Goal: Navigation & Orientation: Go to known website

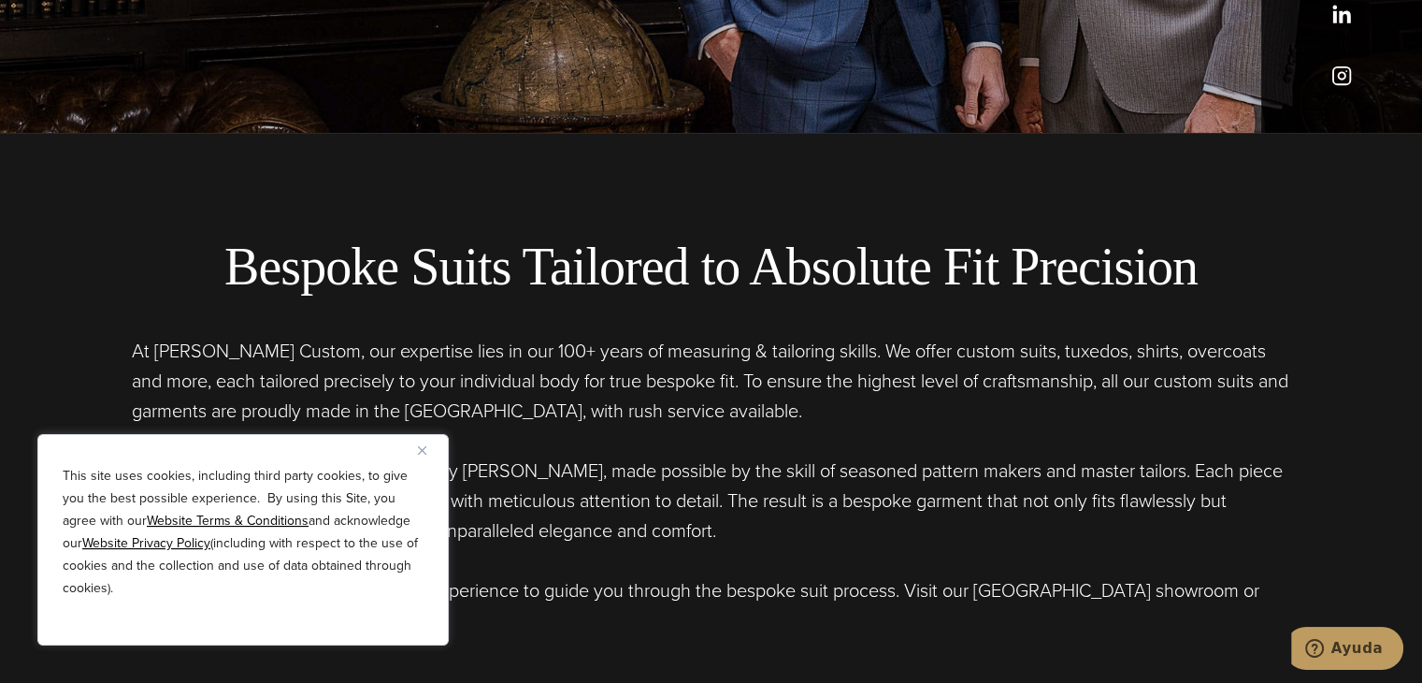
scroll to position [655, 0]
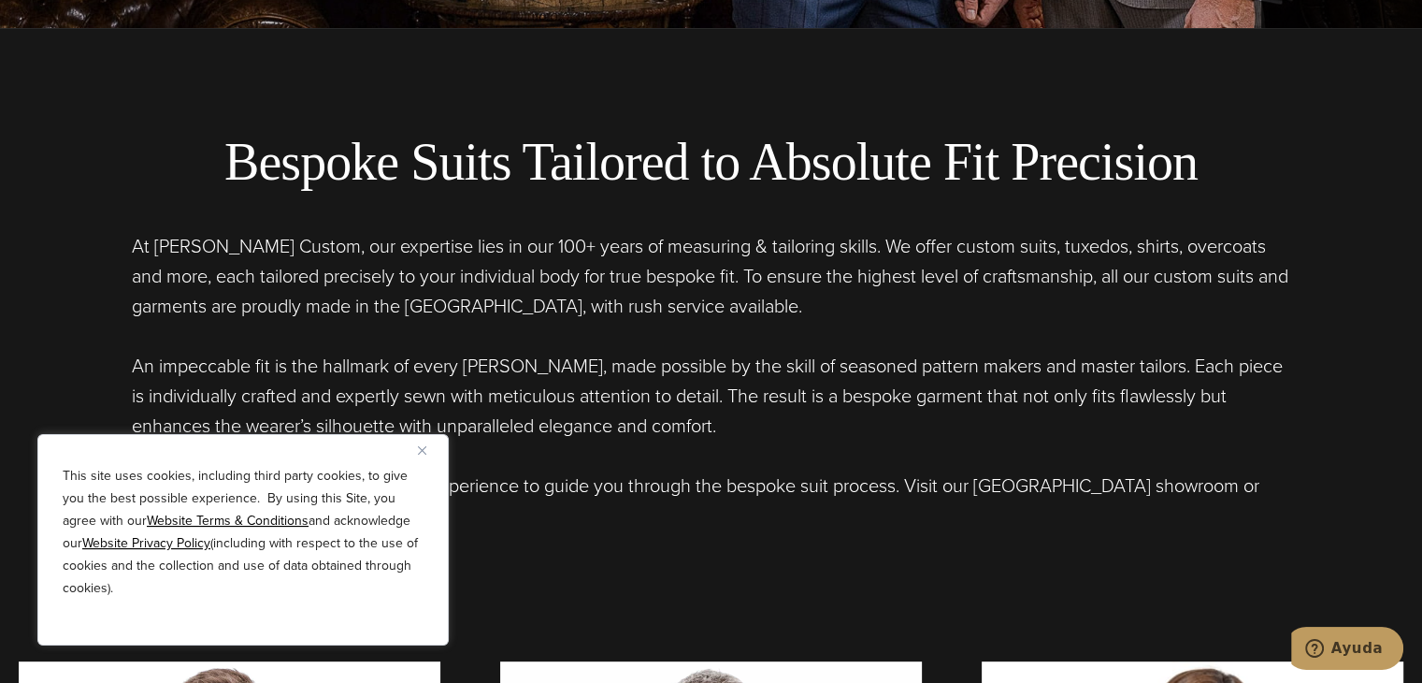
click at [415, 454] on div "This site uses cookies, including third party cookies, to give you the best pos…" at bounding box center [242, 539] width 411 height 211
click at [425, 450] on img "Close" at bounding box center [422, 450] width 8 height 8
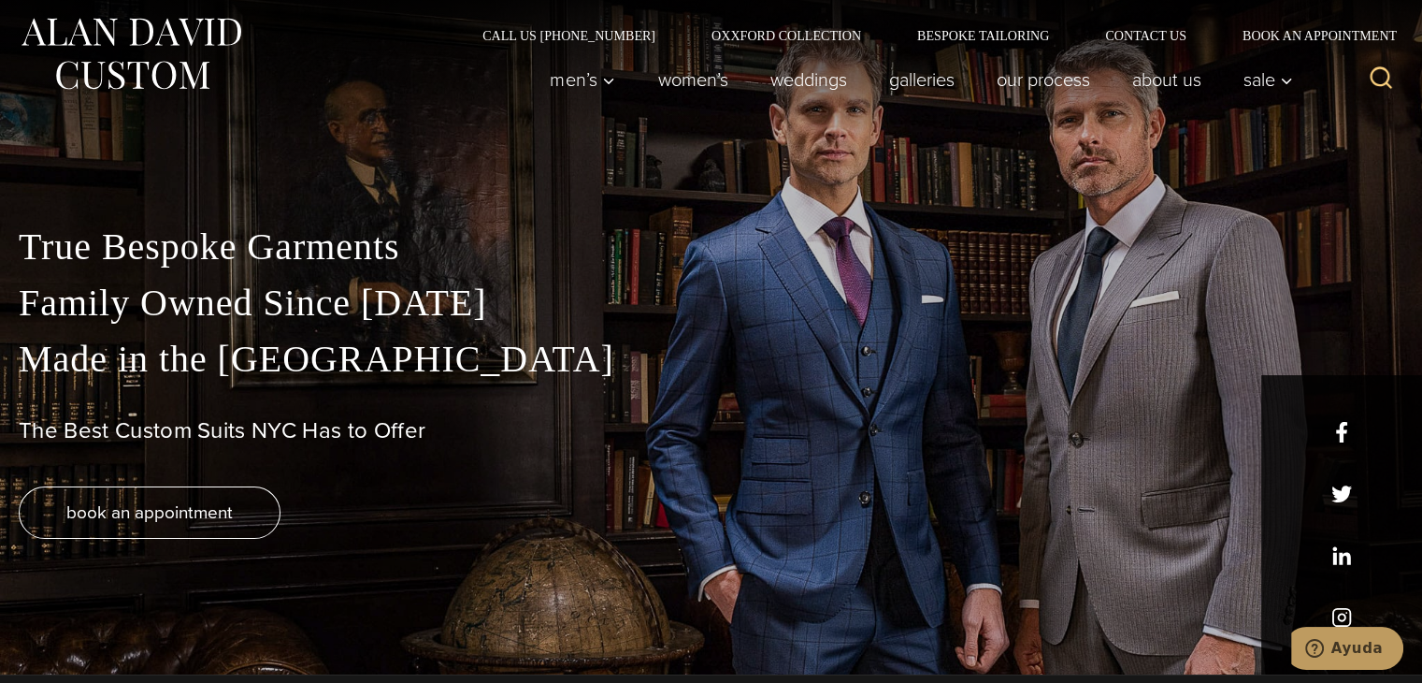
scroll to position [0, 0]
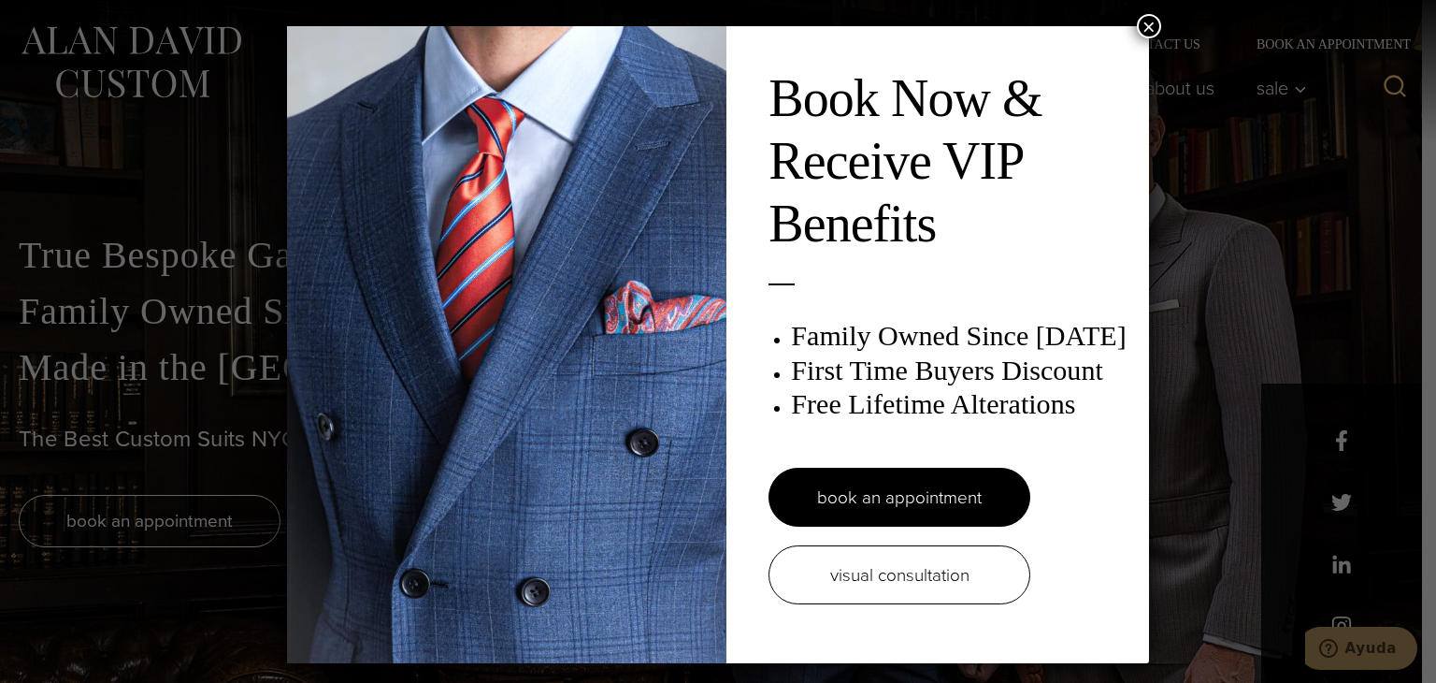
click at [1151, 22] on button "×" at bounding box center [1149, 26] width 24 height 24
